Goal: Check status: Check status

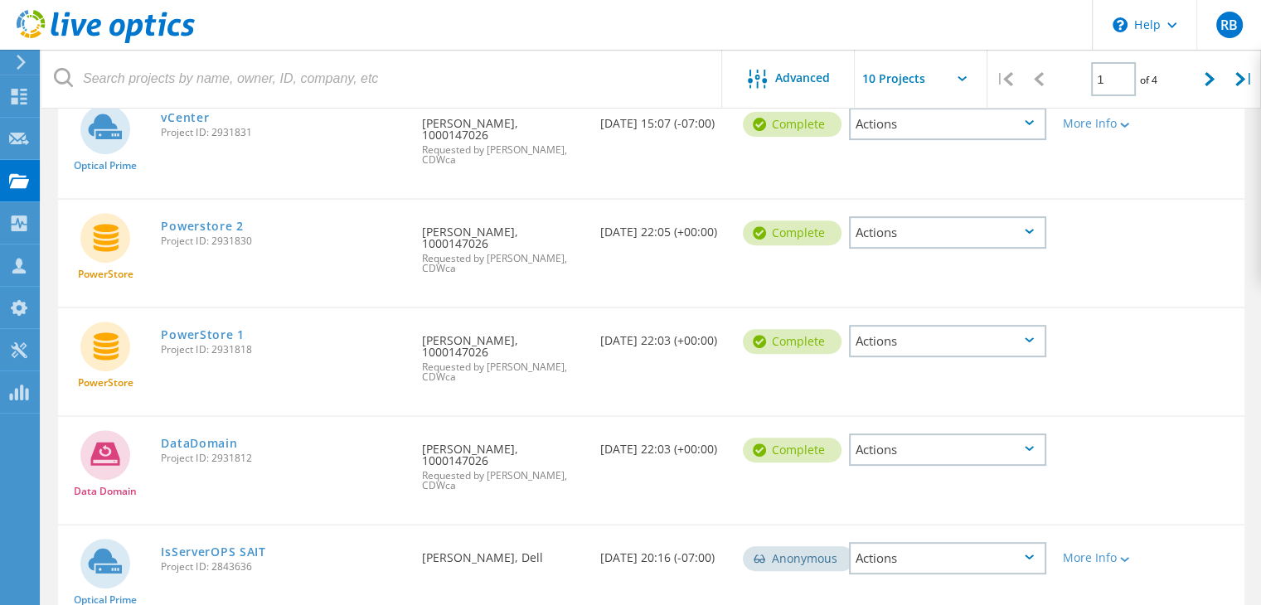
scroll to position [667, 0]
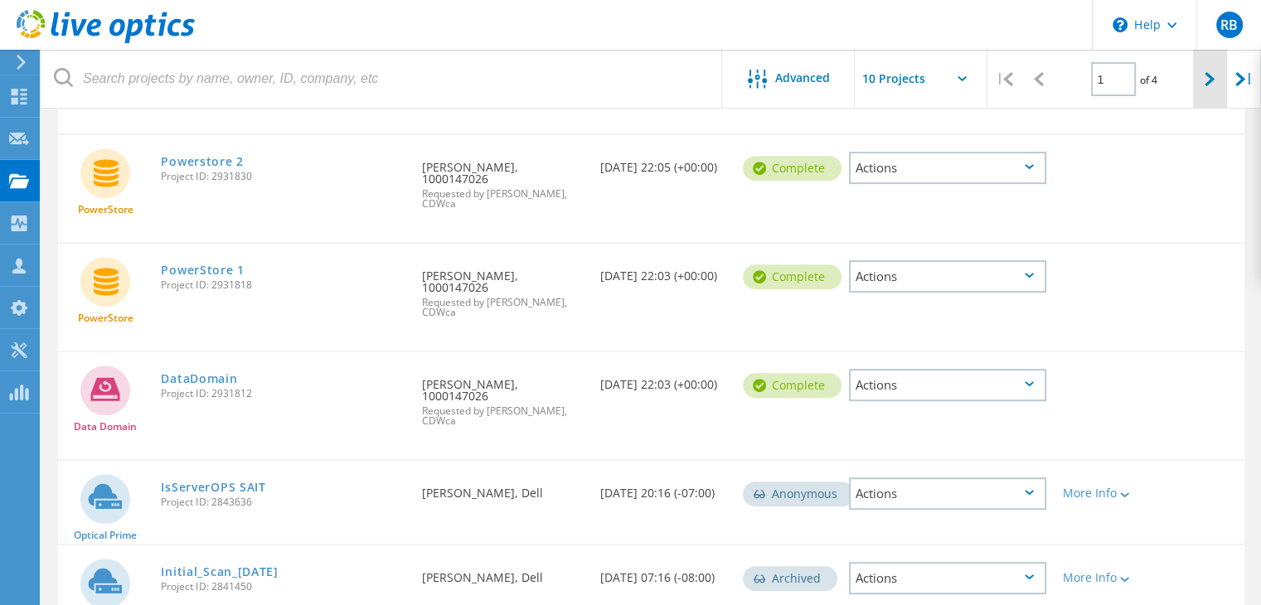
click at [1211, 80] on icon at bounding box center [1210, 79] width 10 height 14
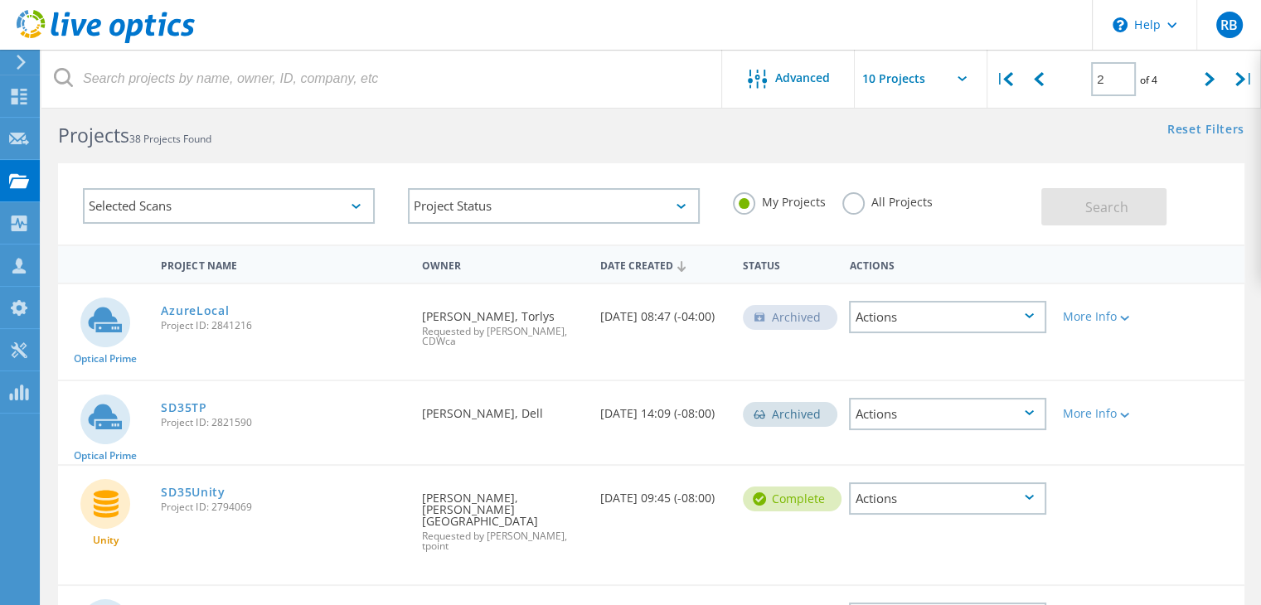
scroll to position [0, 0]
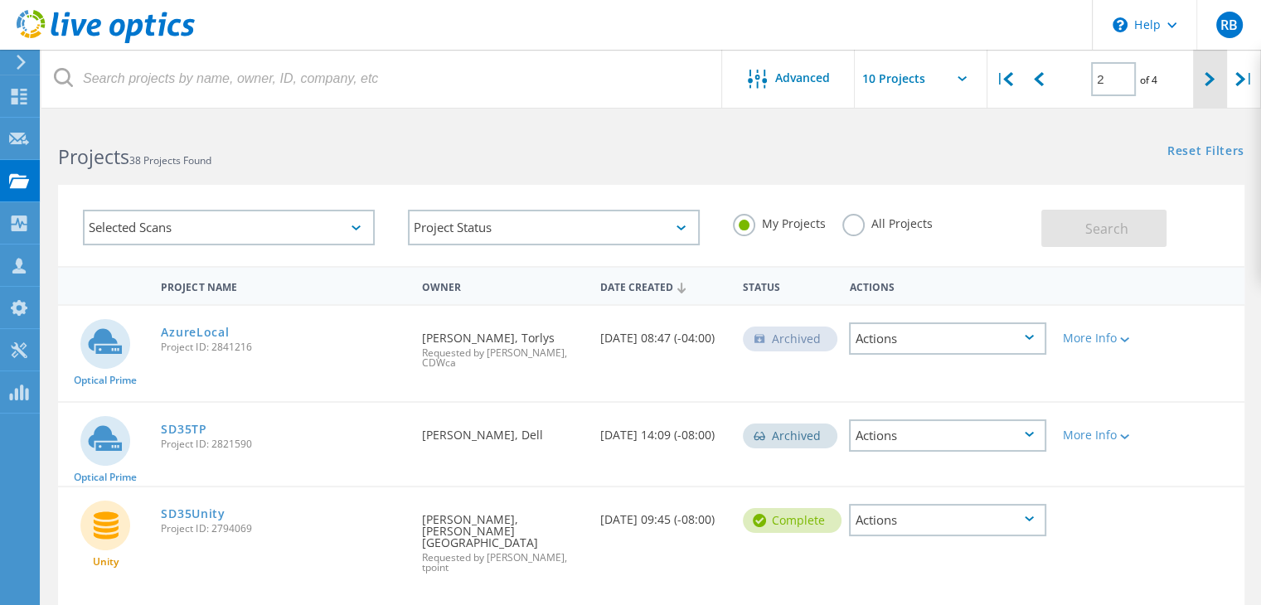
click at [1201, 74] on div at bounding box center [1210, 79] width 34 height 59
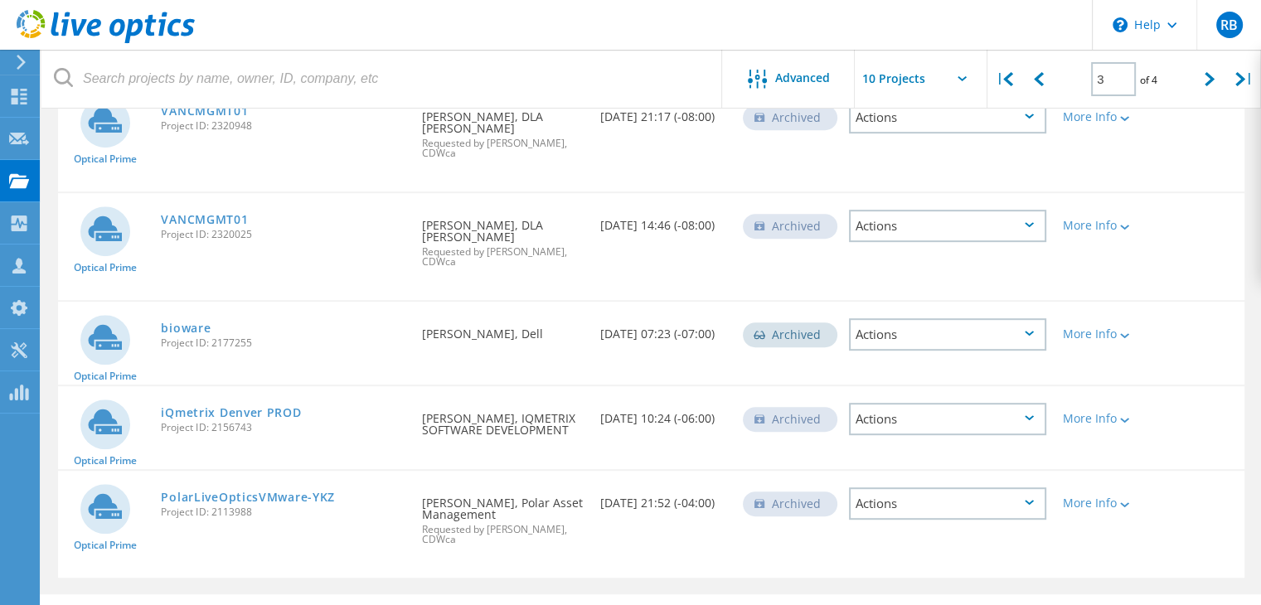
scroll to position [740, 0]
click at [1043, 85] on icon at bounding box center [1039, 79] width 10 height 14
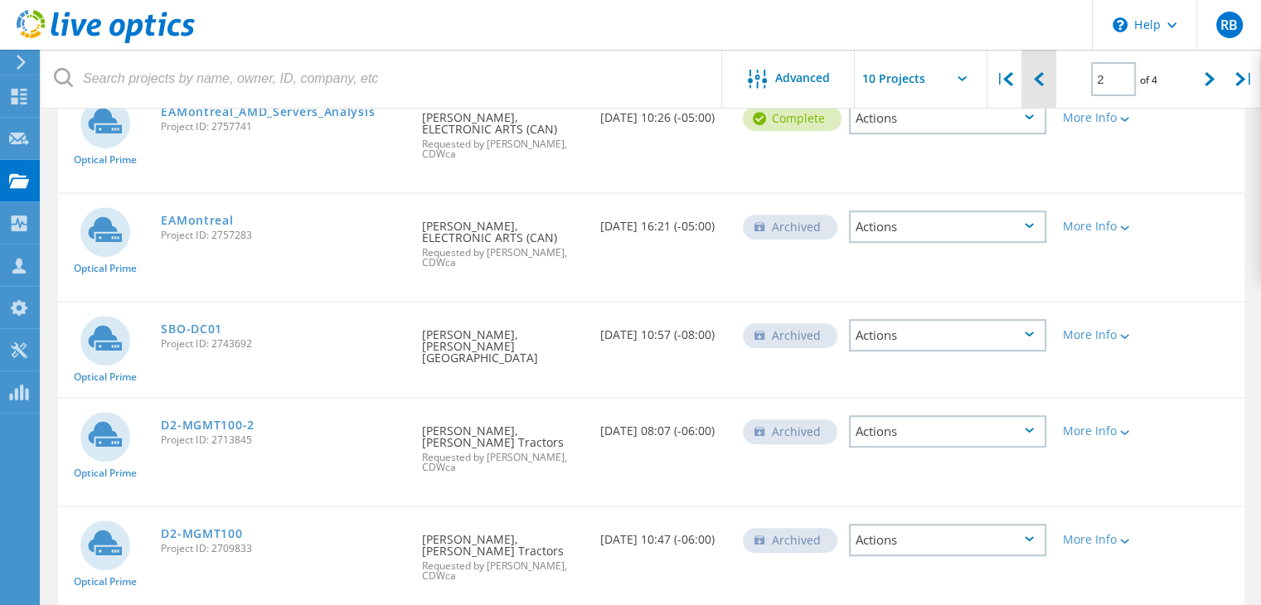
click at [1043, 85] on icon at bounding box center [1039, 79] width 10 height 14
type input "1"
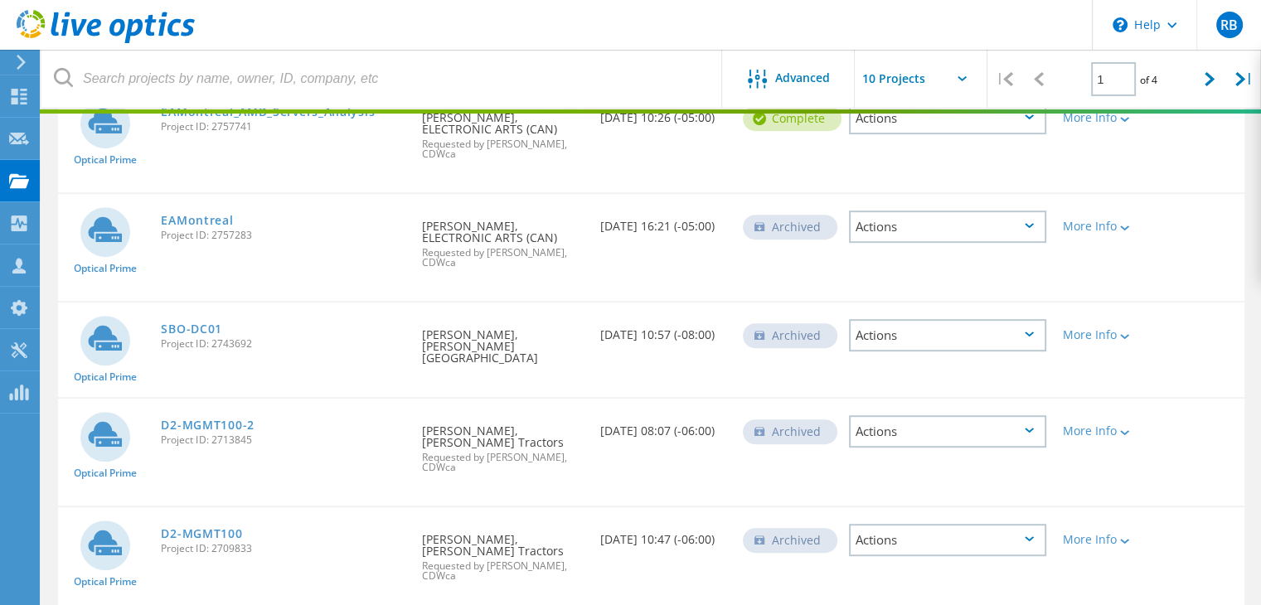
scroll to position [667, 0]
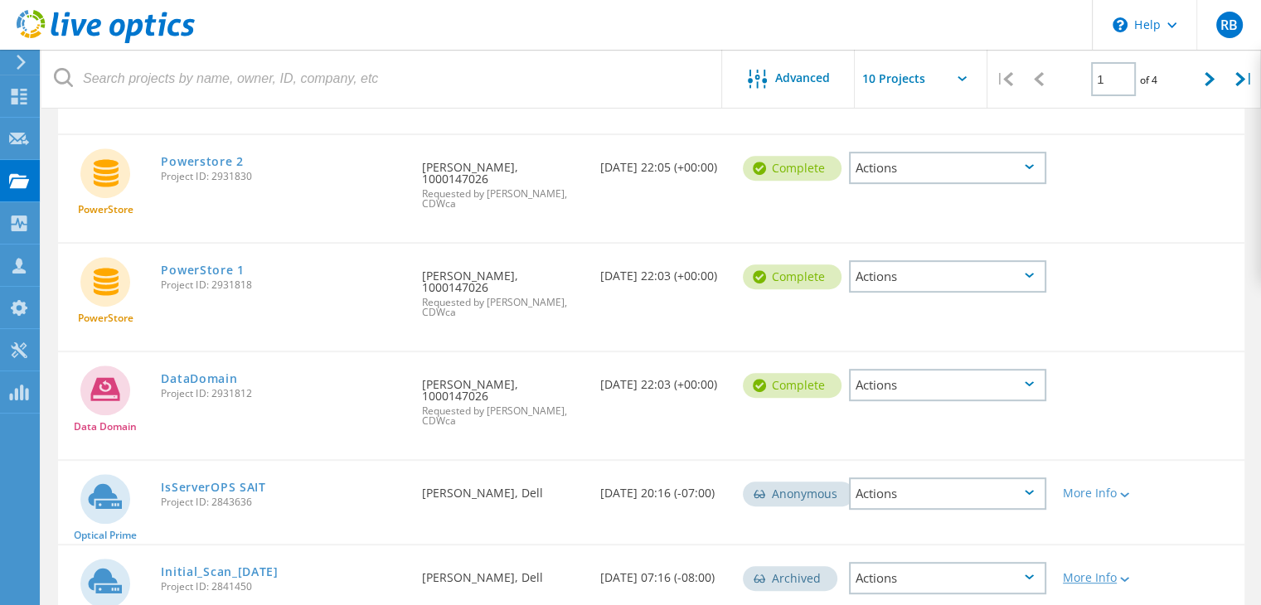
click at [1103, 572] on div "More Info" at bounding box center [1102, 578] width 78 height 12
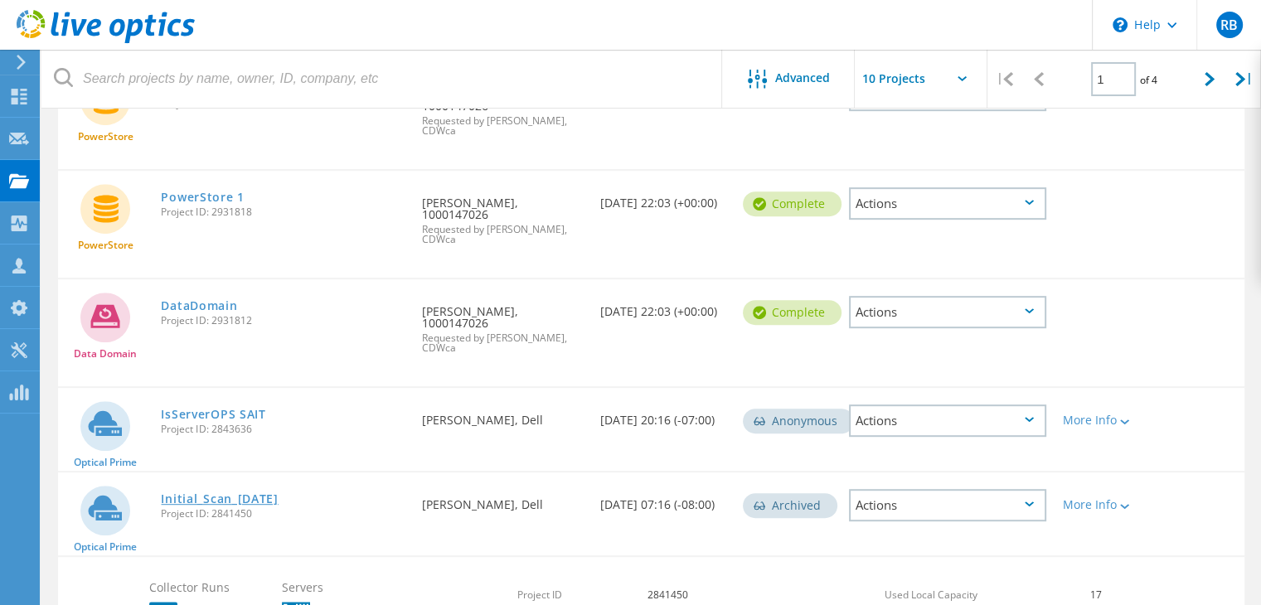
click at [249, 493] on link "Initial_Scan_[DATE]" at bounding box center [219, 499] width 117 height 12
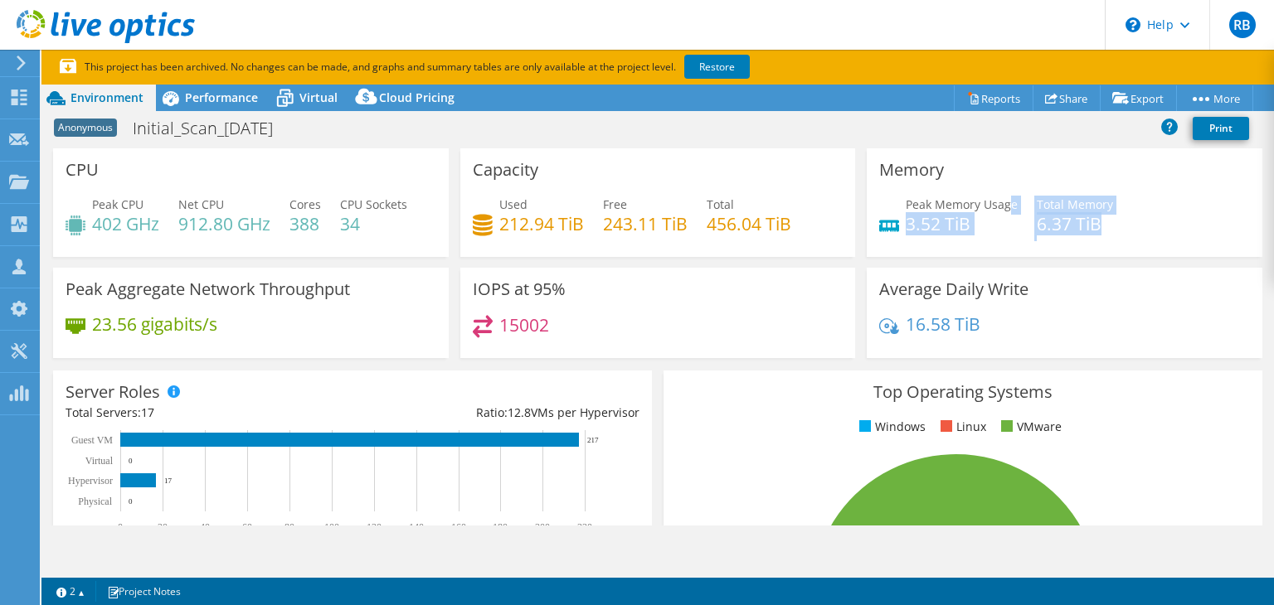
drag, startPoint x: 1101, startPoint y: 221, endPoint x: 1002, endPoint y: 211, distance: 99.1
click at [1002, 211] on div "Peak Memory Usage 3.52 TiB Total Memory 6.37 TiB" at bounding box center [1064, 223] width 371 height 54
click at [1093, 230] on h4 "6.37 TiB" at bounding box center [1074, 224] width 76 height 18
drag, startPoint x: 1098, startPoint y: 224, endPoint x: 1022, endPoint y: 224, distance: 75.5
click at [1022, 224] on div "Peak Memory Usage 3.52 TiB Total Memory 6.37 TiB" at bounding box center [1064, 223] width 371 height 54
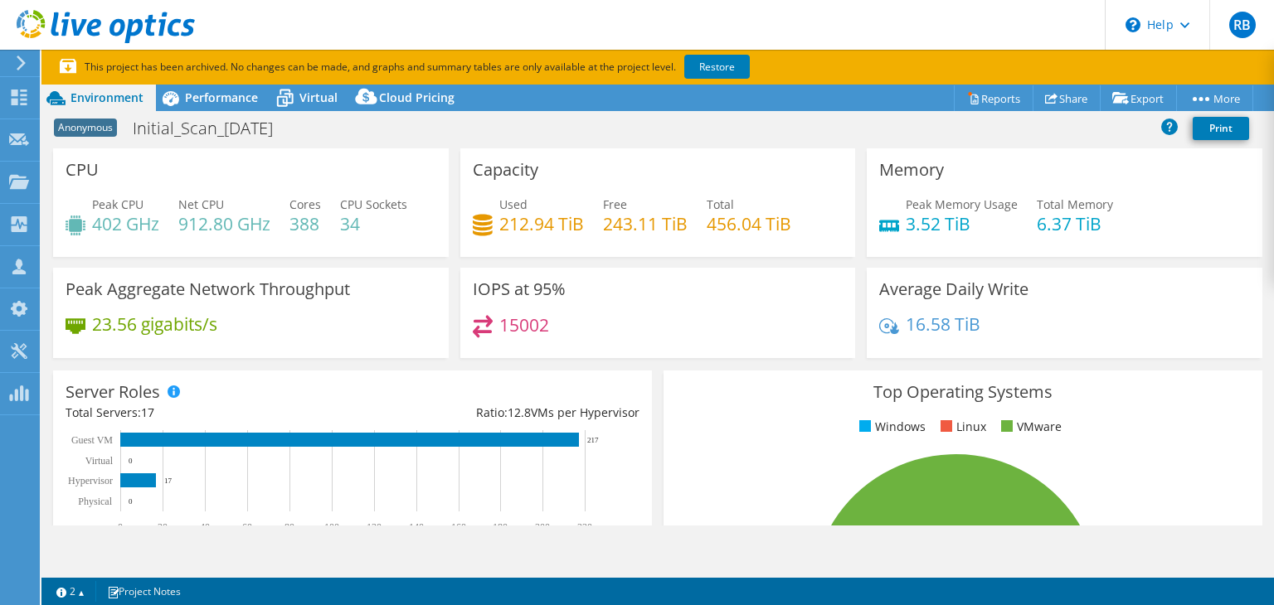
click at [1104, 230] on div "Peak Memory Usage 3.52 TiB Total Memory 6.37 TiB" at bounding box center [1064, 223] width 371 height 54
click at [1065, 98] on link "Share" at bounding box center [1066, 98] width 68 height 26
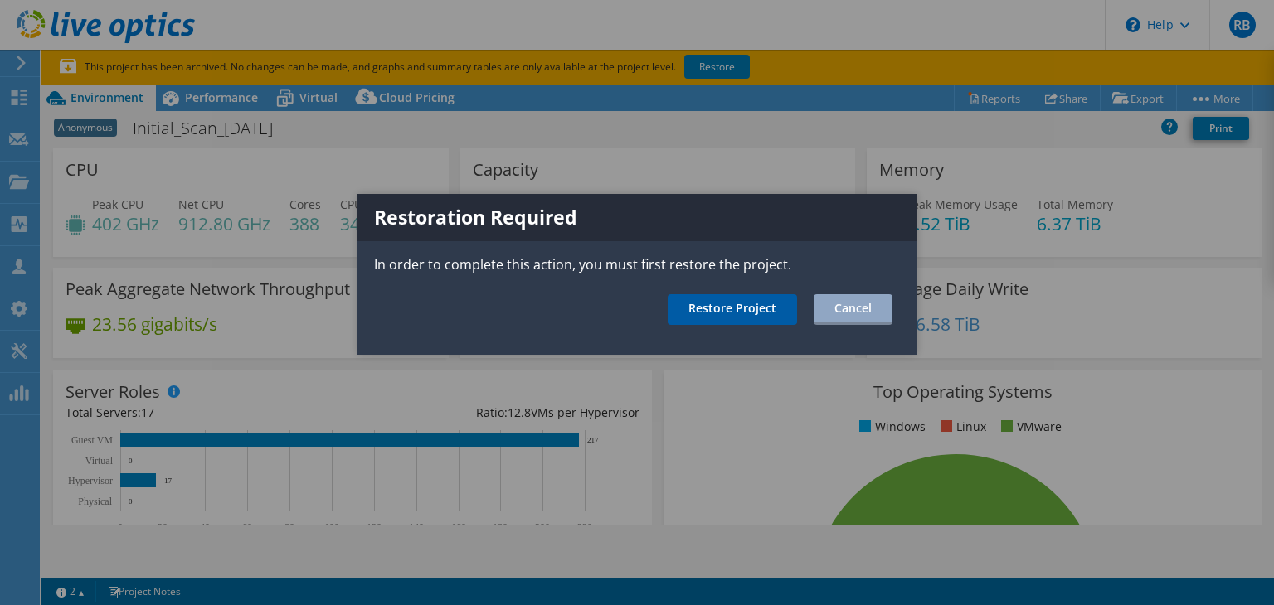
click at [707, 313] on link "Restore Project" at bounding box center [731, 309] width 129 height 31
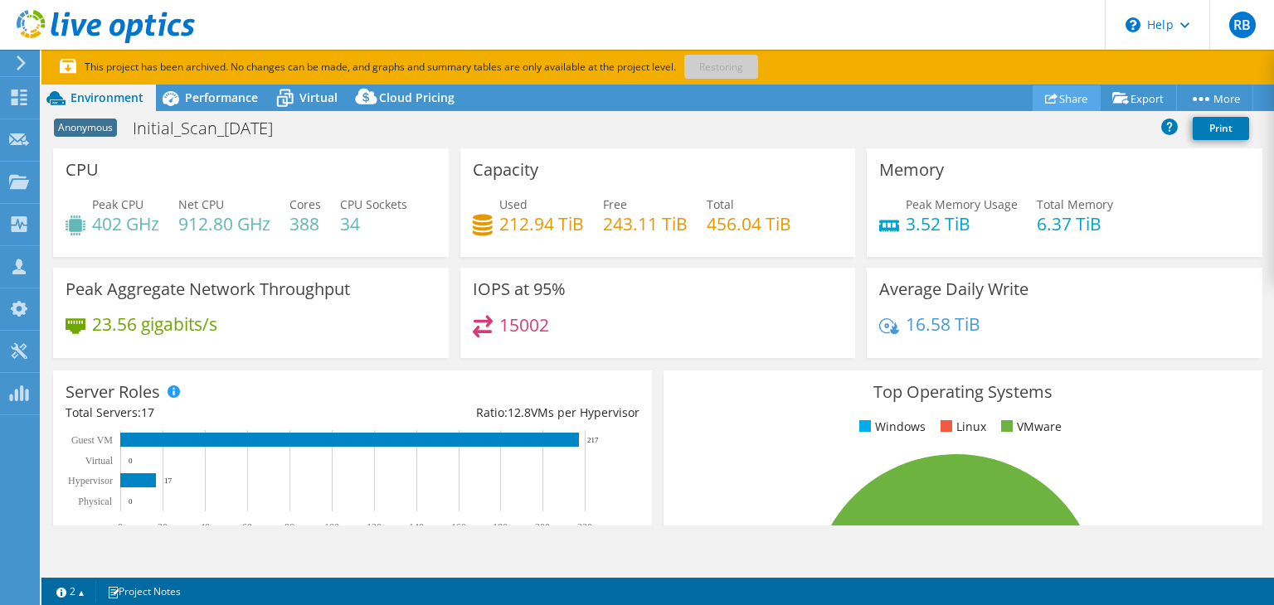
click at [1068, 101] on link "Share" at bounding box center [1066, 98] width 68 height 26
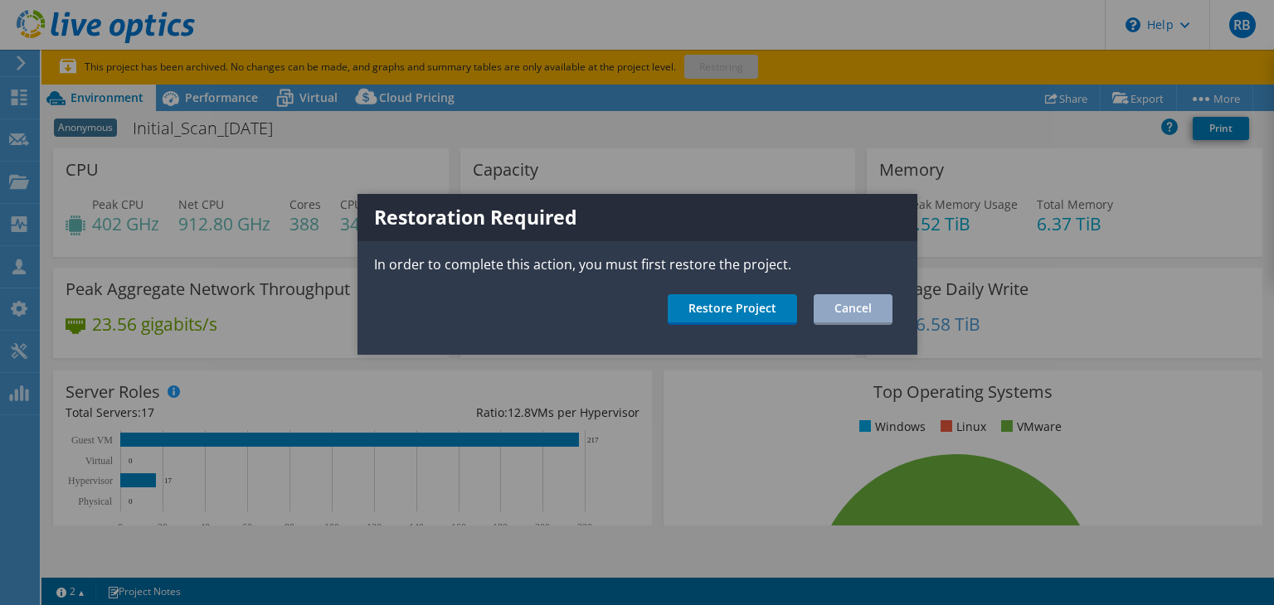
click at [778, 143] on div at bounding box center [637, 302] width 1274 height 605
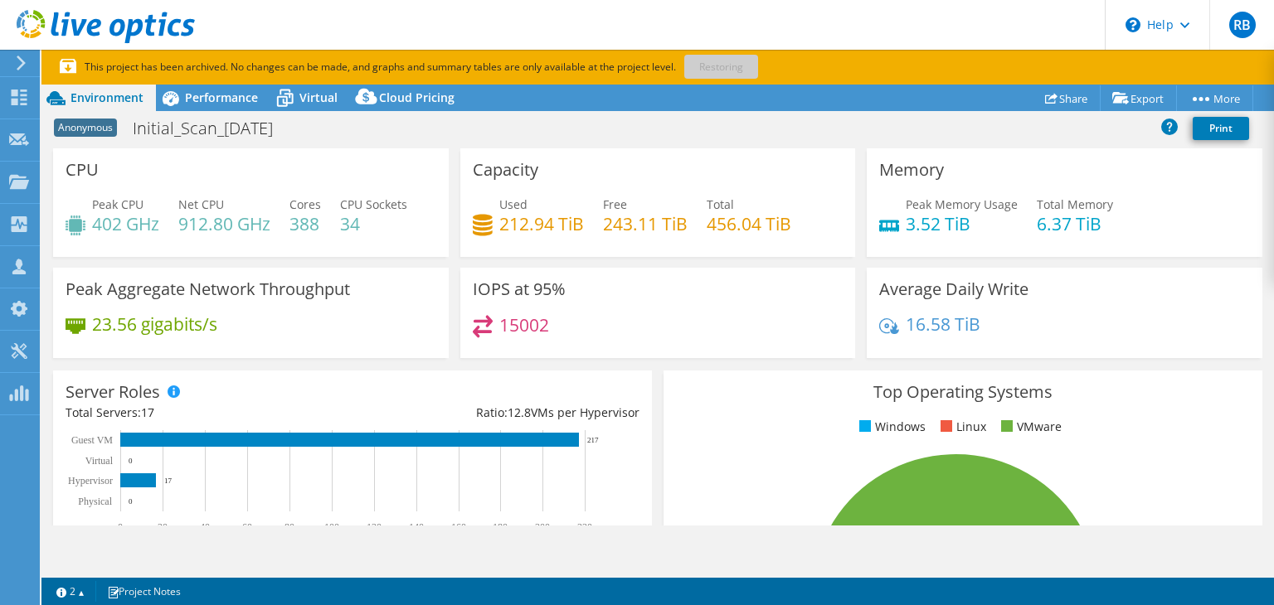
drag, startPoint x: 899, startPoint y: 226, endPoint x: 964, endPoint y: 220, distance: 64.9
click at [964, 220] on h4 "3.52 TiB" at bounding box center [961, 224] width 112 height 18
